Goal: Information Seeking & Learning: Learn about a topic

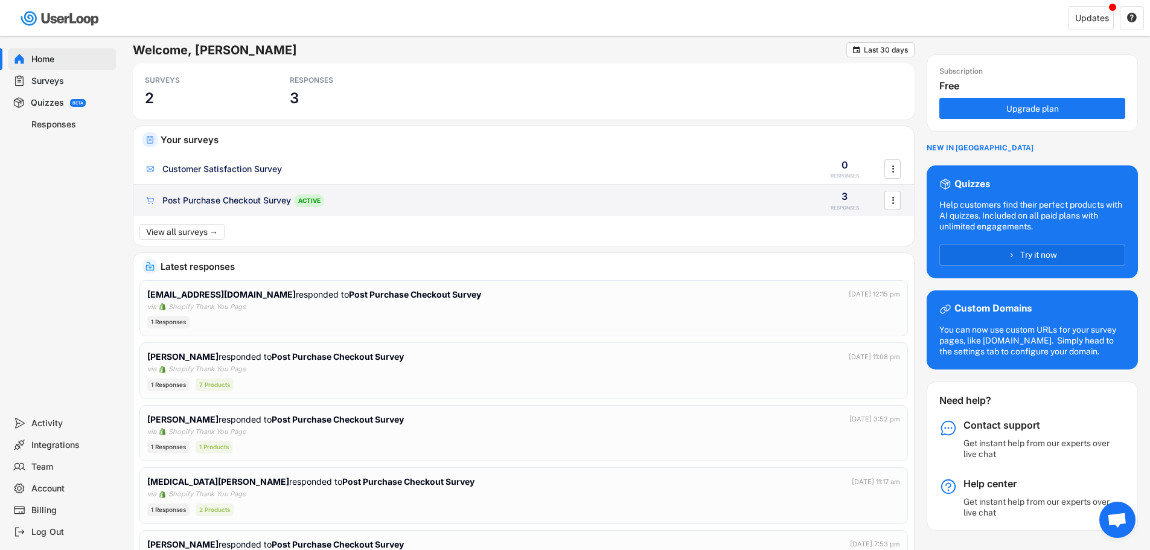
click at [254, 208] on div "Post Purchase Checkout Survey ACTIVE 3 RESPONSES " at bounding box center [523, 200] width 781 height 31
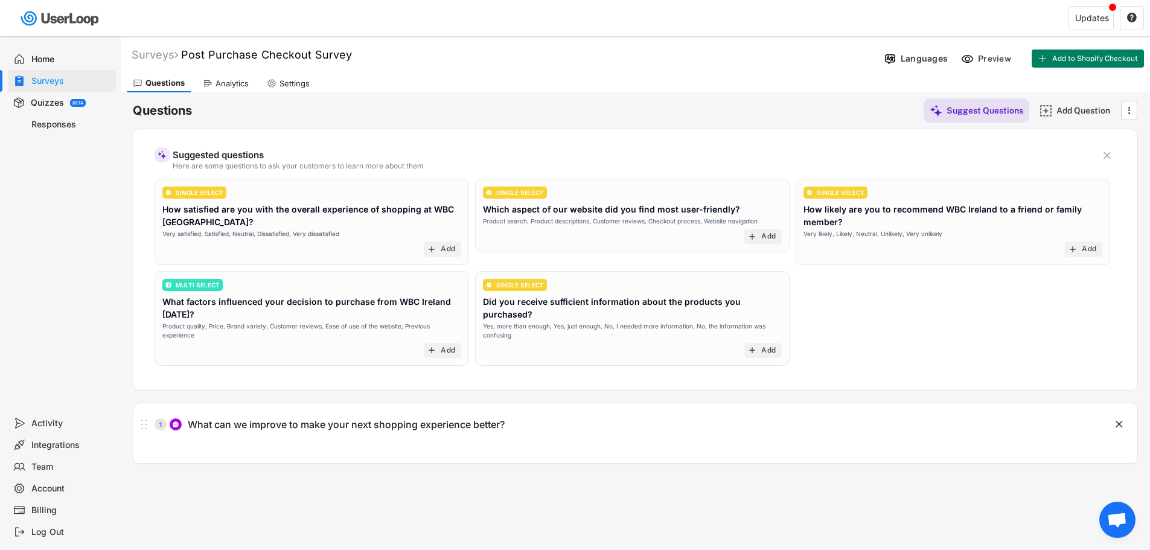
click at [232, 88] on div "Analytics" at bounding box center [232, 84] width 33 height 10
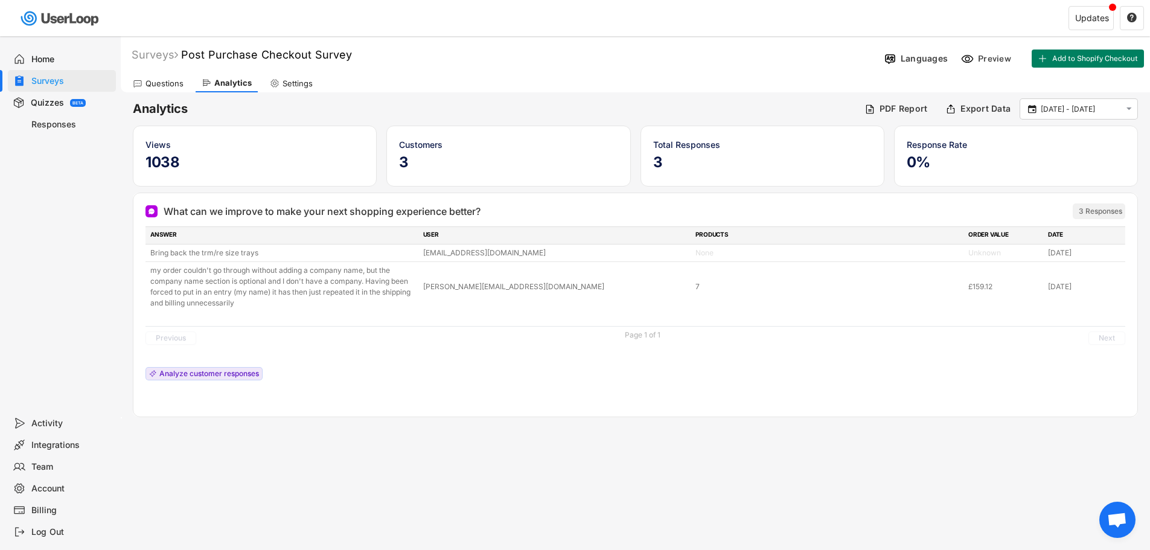
click at [169, 85] on div "Questions" at bounding box center [165, 84] width 38 height 10
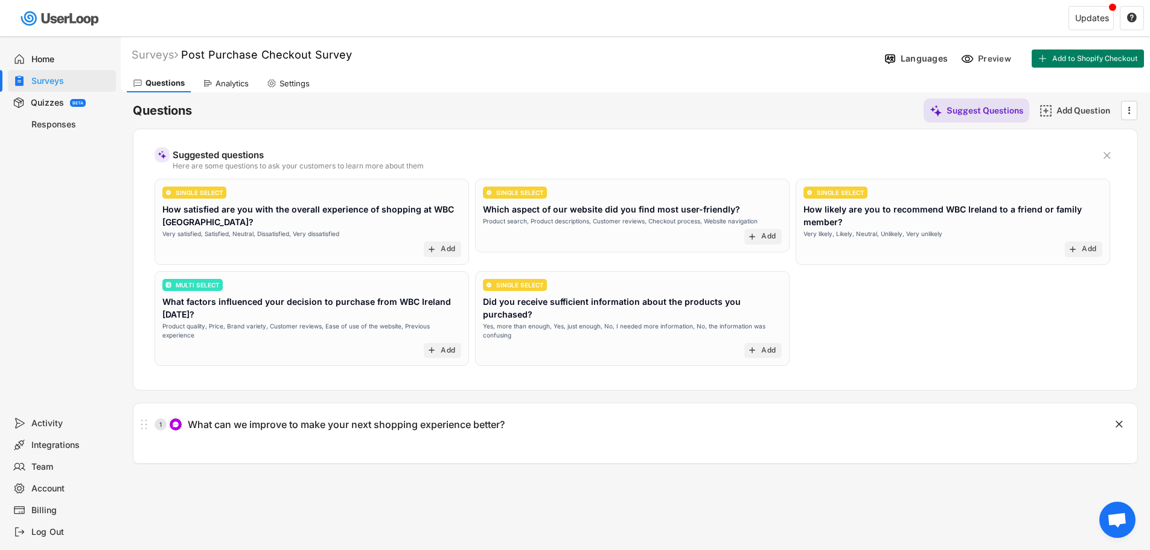
click at [212, 78] on div "Analytics" at bounding box center [226, 83] width 58 height 18
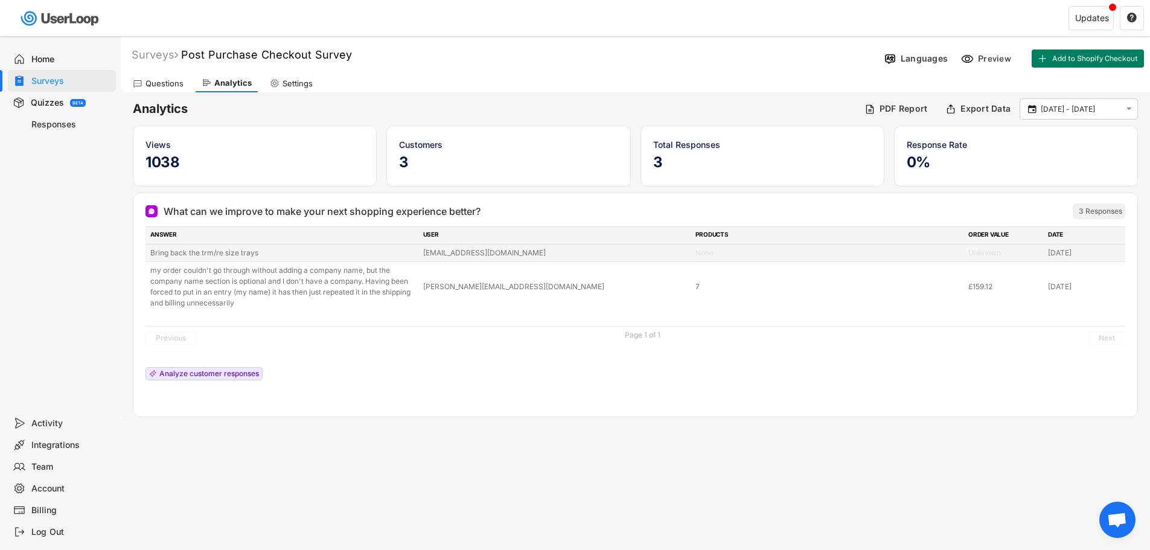
click at [255, 251] on div "Bring back the trm/re size trays" at bounding box center [283, 253] width 266 height 11
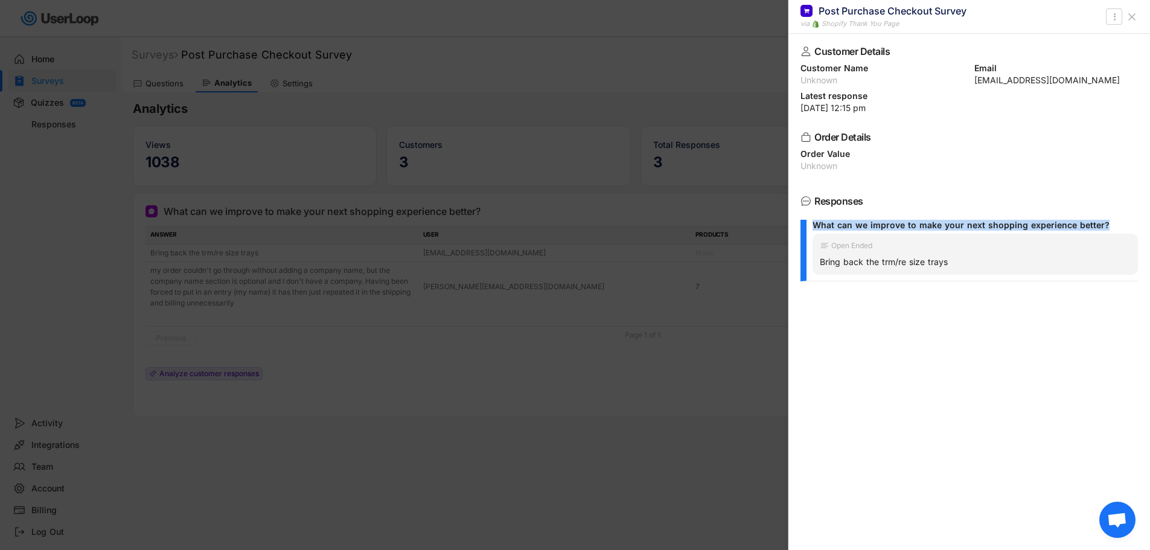
drag, startPoint x: 815, startPoint y: 225, endPoint x: 1113, endPoint y: 219, distance: 298.4
click at [1113, 219] on div "What can we improve to make your next shopping experience better? Open Ended Br…" at bounding box center [970, 251] width 338 height 74
copy div "What can we improve to make your next shopping experience better?"
click at [1133, 18] on use at bounding box center [1132, 17] width 6 height 6
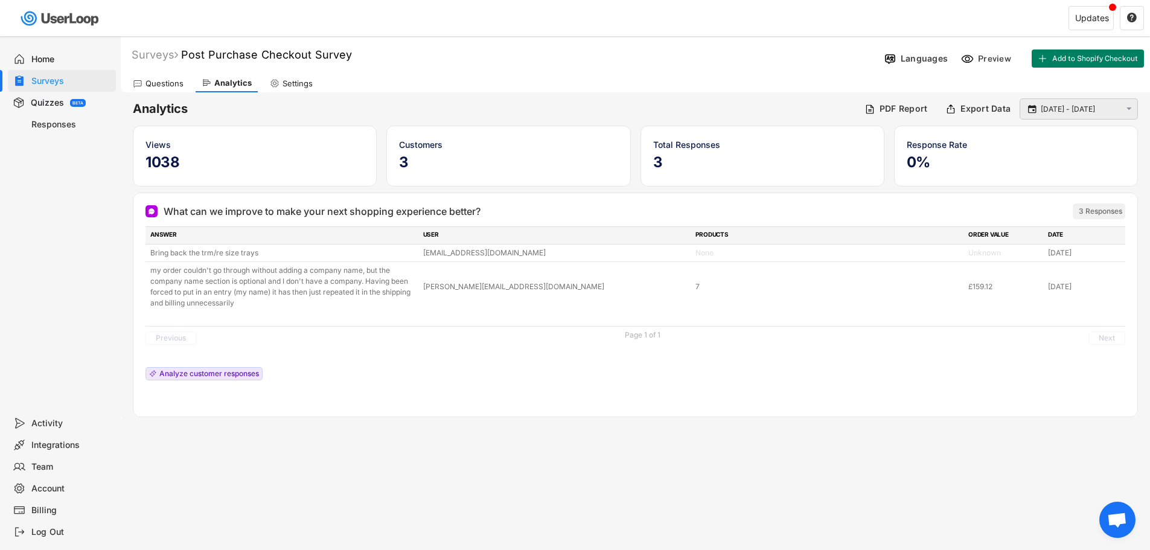
click at [1057, 106] on input "[DATE] - [DATE]" at bounding box center [1081, 109] width 80 height 12
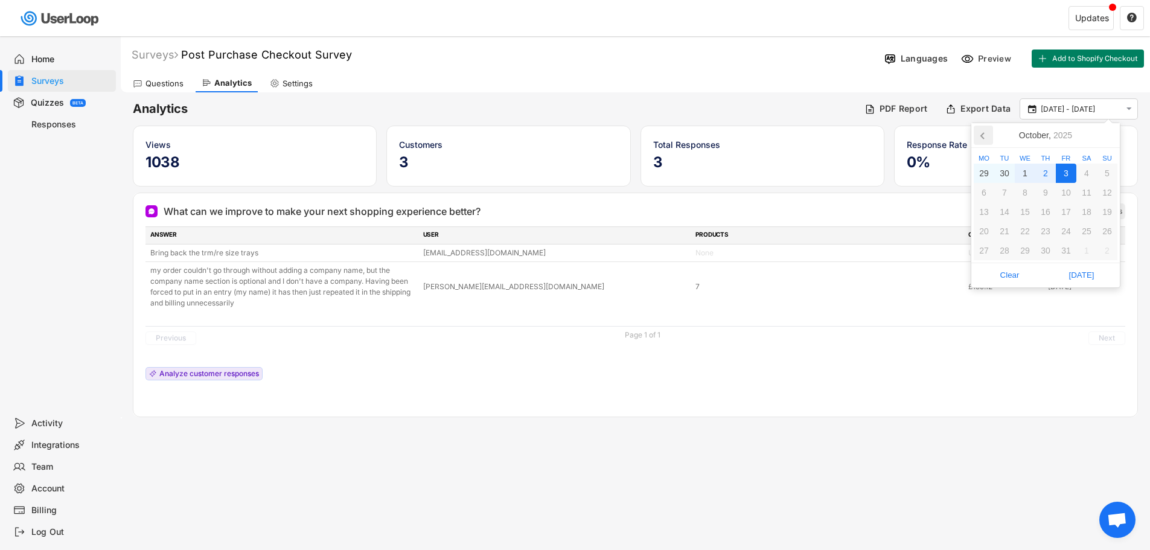
click at [987, 140] on icon at bounding box center [983, 135] width 19 height 19
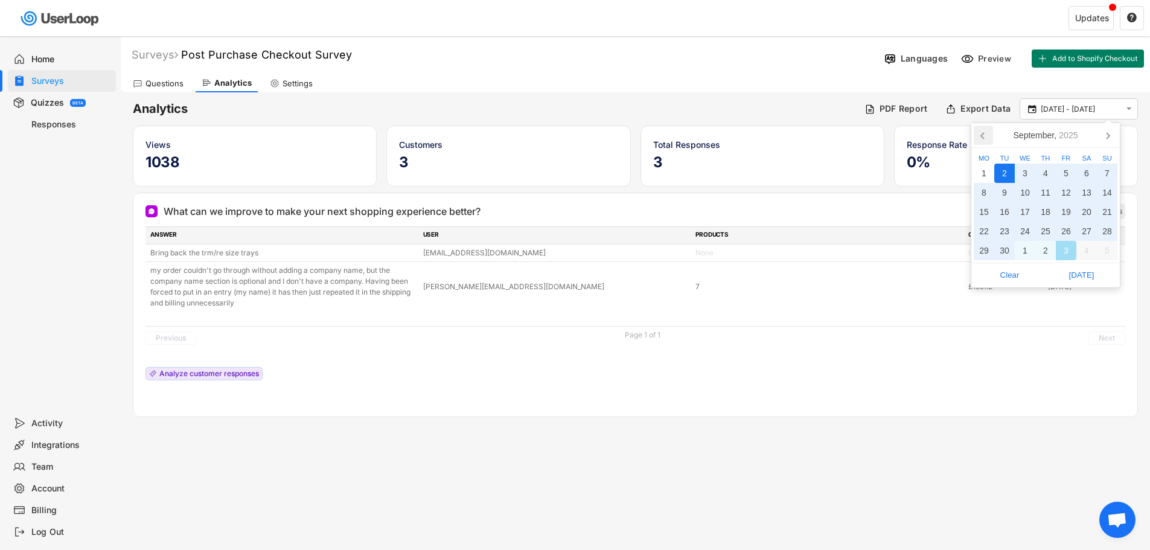
click at [985, 138] on icon at bounding box center [983, 135] width 19 height 19
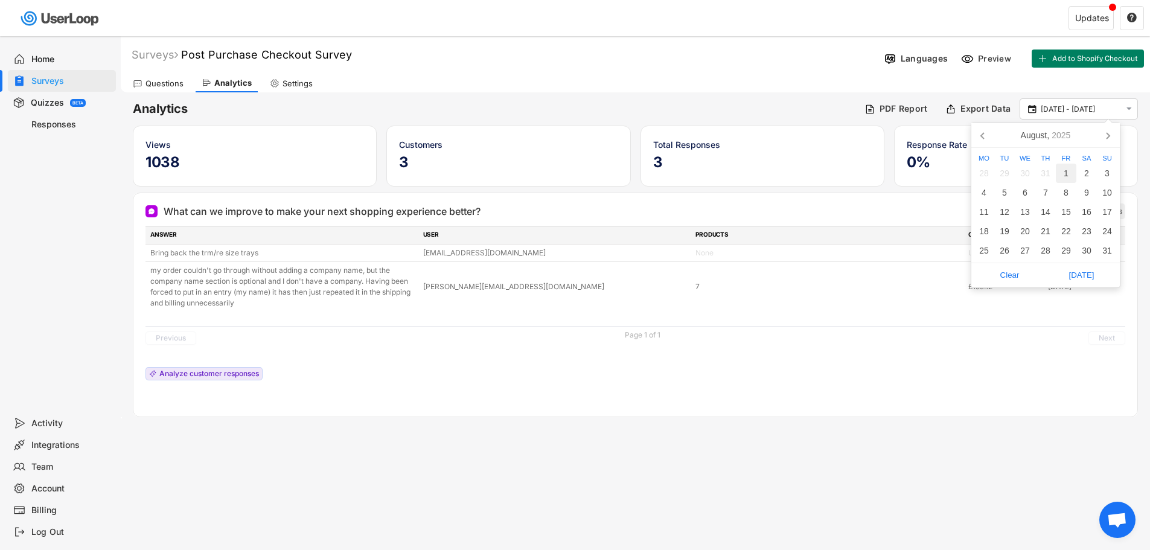
click at [1068, 170] on div "1" at bounding box center [1066, 173] width 21 height 19
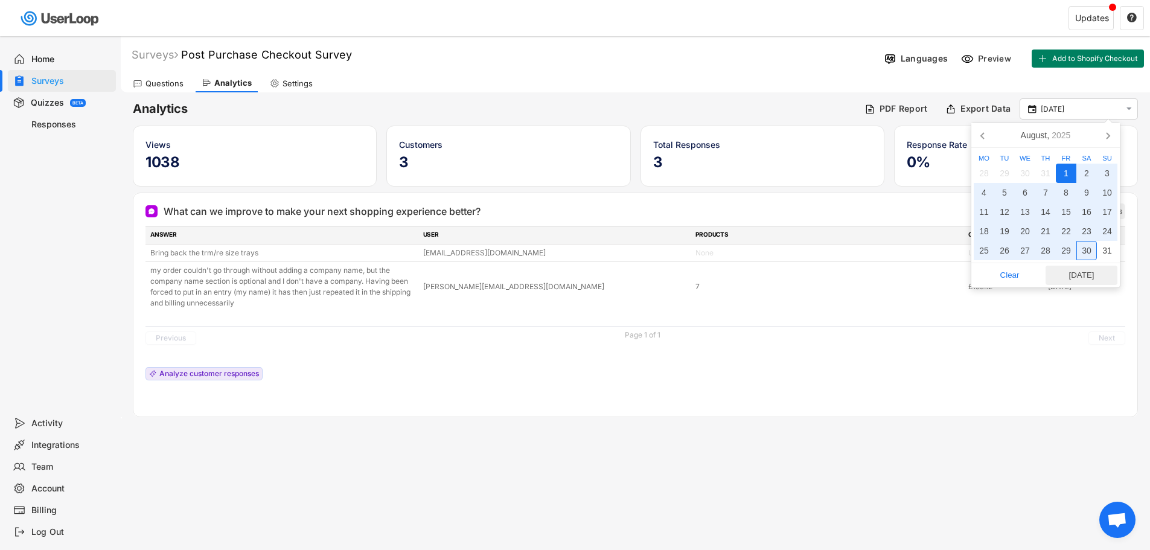
click at [1085, 267] on span "[DATE]" at bounding box center [1082, 275] width 65 height 18
type input "[DATE] - [DATE]"
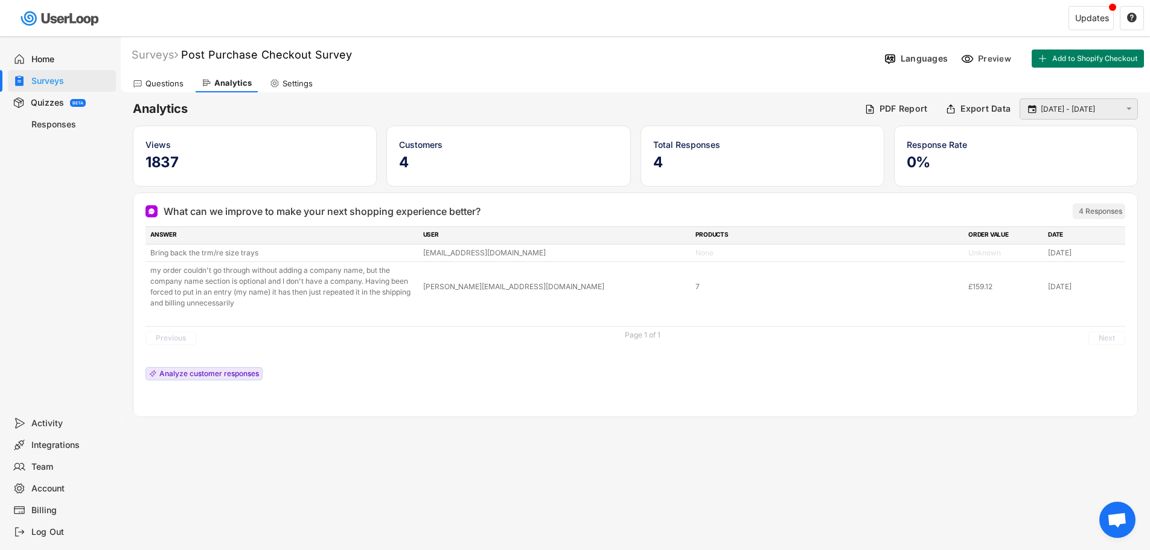
click at [1129, 109] on text "" at bounding box center [1129, 109] width 5 height 10
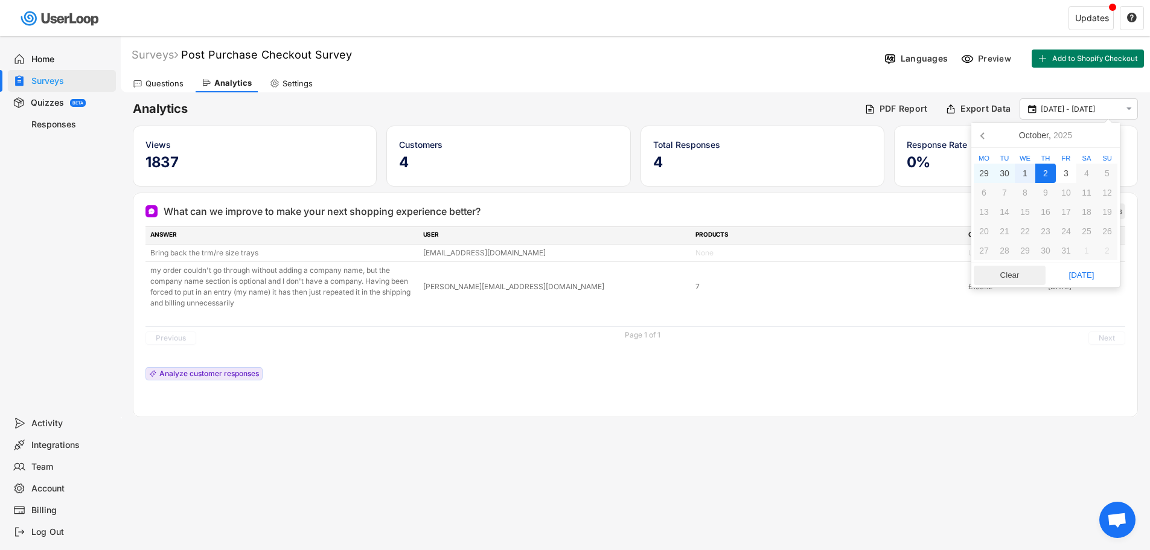
click at [1017, 274] on span "Clear" at bounding box center [1010, 275] width 65 height 18
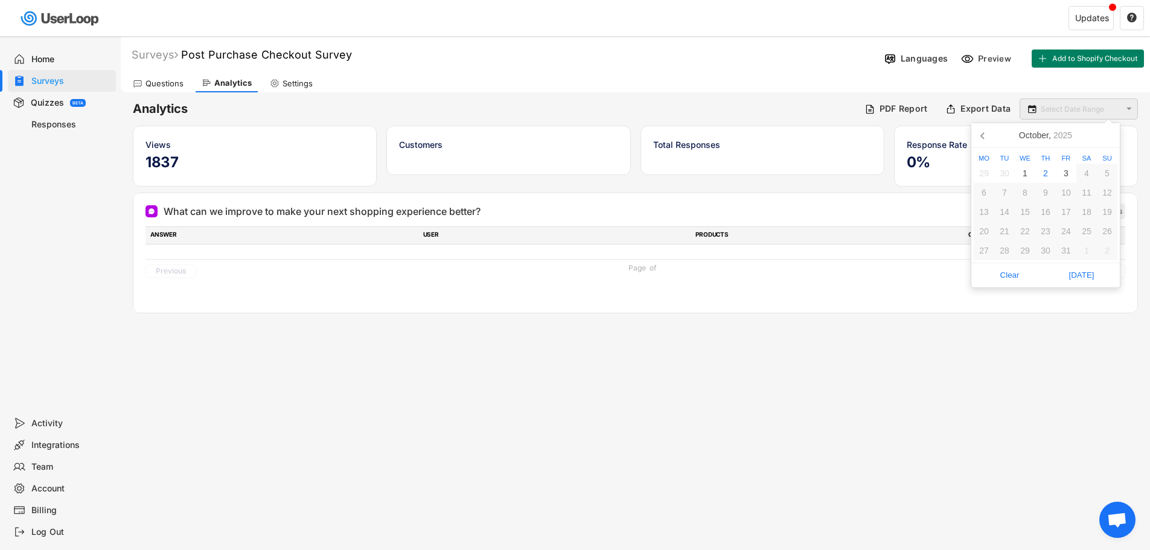
click at [1071, 109] on input "text" at bounding box center [1081, 109] width 80 height 12
click at [985, 134] on icon at bounding box center [983, 135] width 19 height 19
click at [1000, 171] on div "1" at bounding box center [1005, 173] width 21 height 19
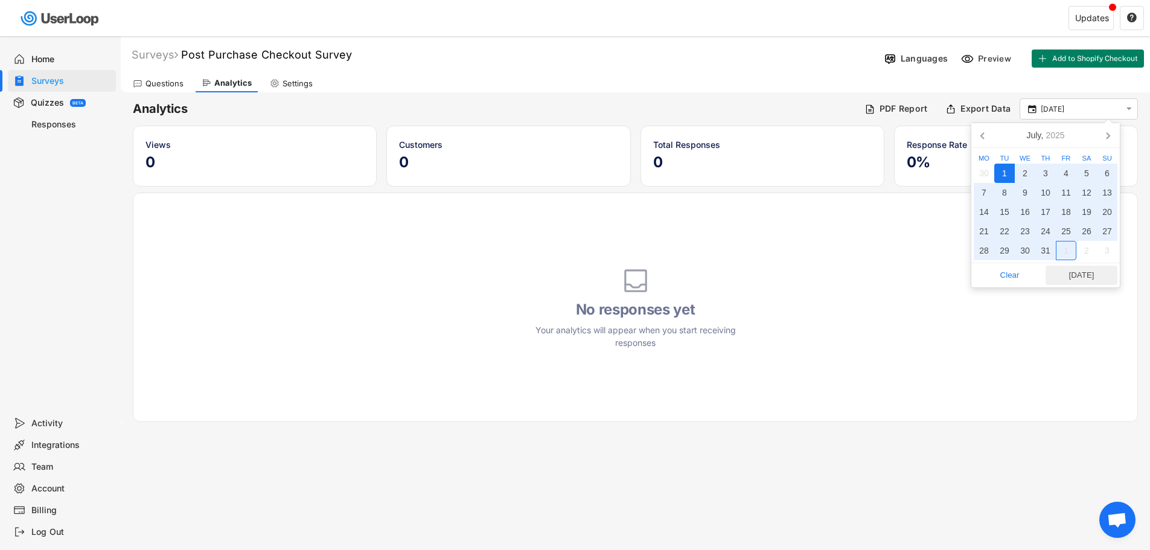
click at [1087, 278] on span "[DATE]" at bounding box center [1082, 275] width 65 height 18
type input "[DATE] - [DATE]"
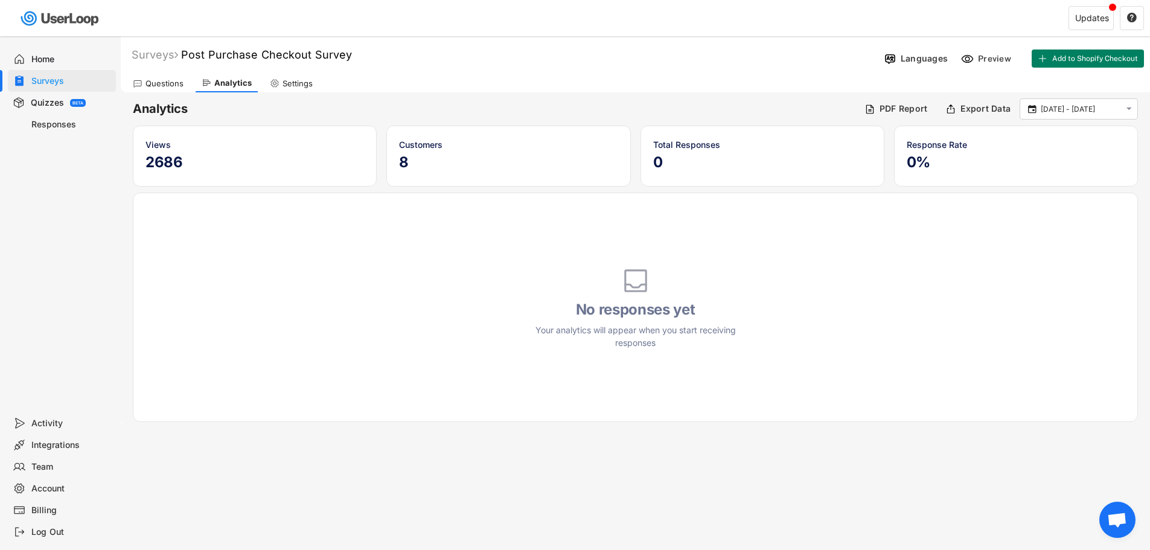
click at [582, 111] on h6 "Analytics" at bounding box center [494, 109] width 723 height 16
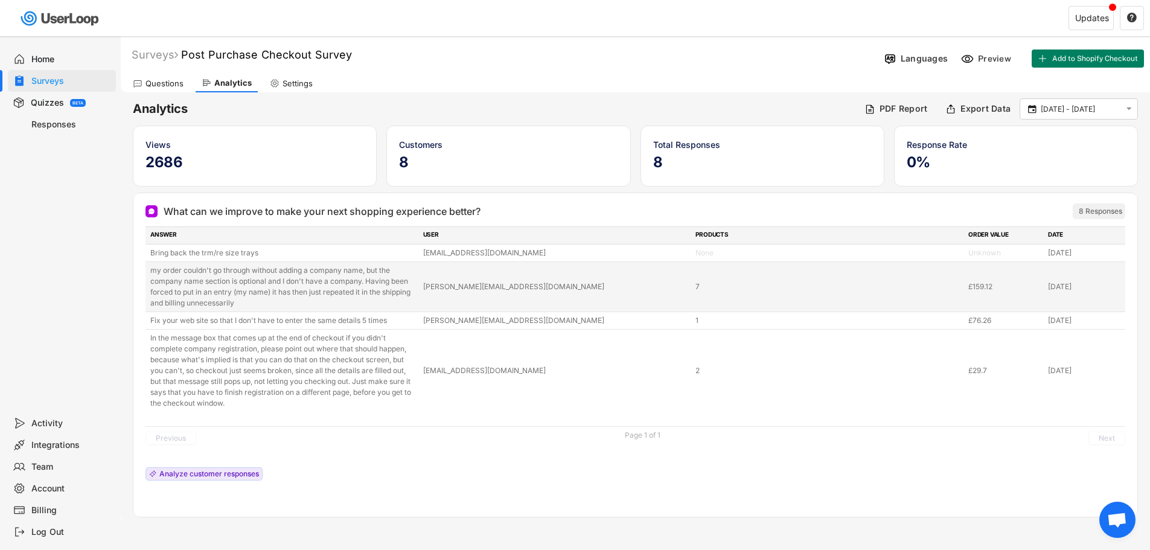
click at [357, 297] on div "my order couldn't go through without adding a company name, but the company nam…" at bounding box center [283, 286] width 266 height 43
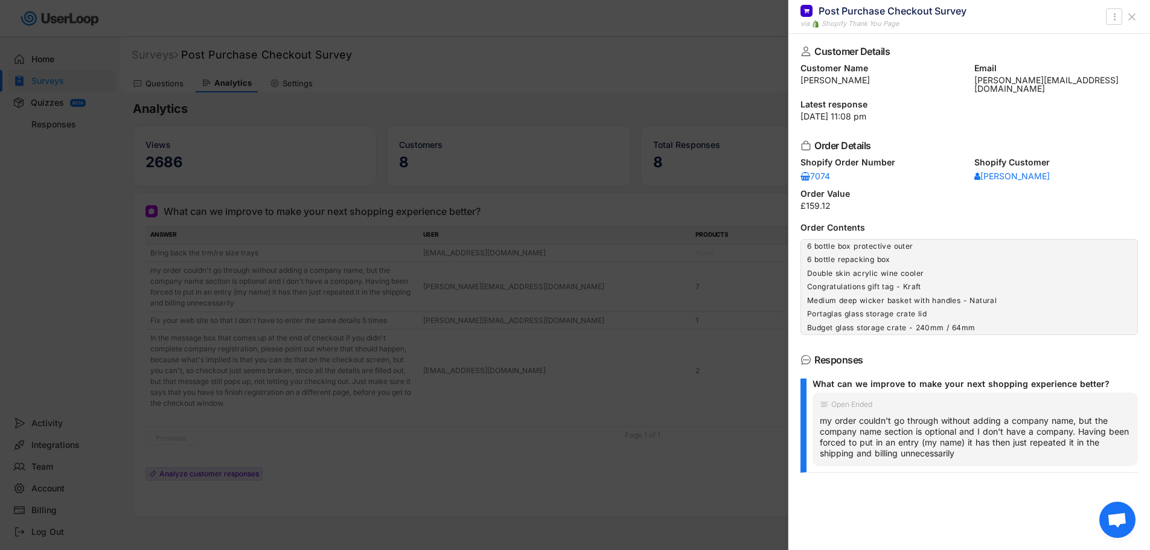
click at [348, 269] on div at bounding box center [575, 275] width 1150 height 550
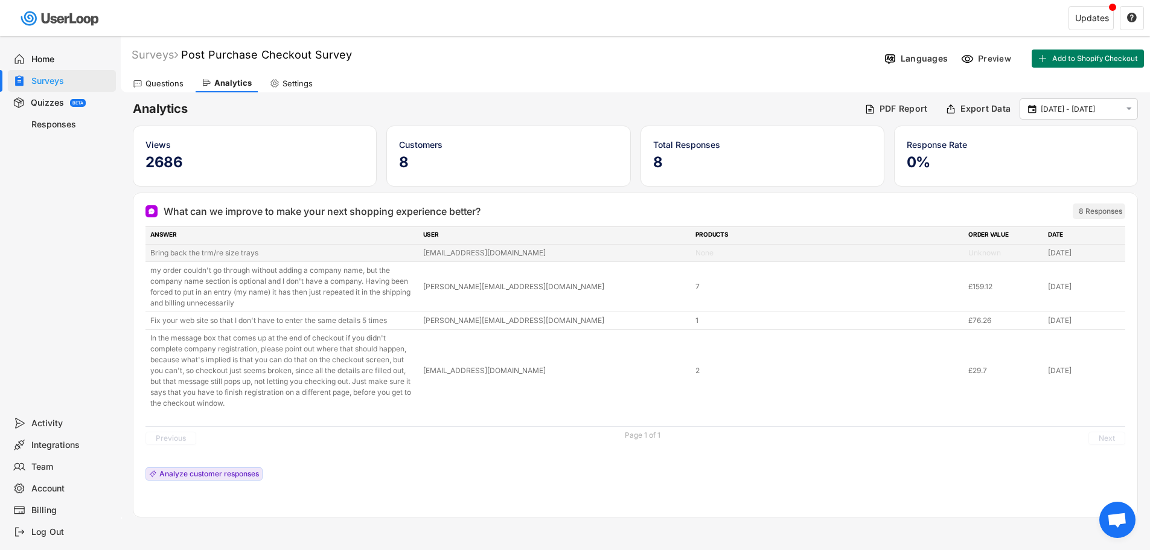
click at [294, 249] on div "Bring back the trm/re size trays" at bounding box center [283, 253] width 266 height 11
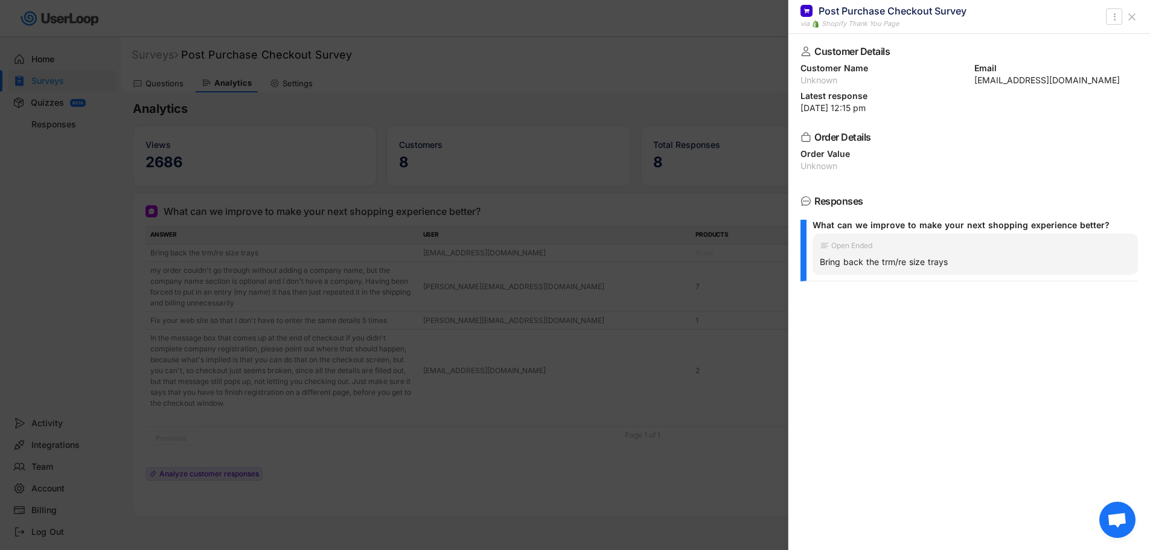
click at [1133, 13] on icon at bounding box center [1132, 17] width 12 height 12
